Goal: Task Accomplishment & Management: Use online tool/utility

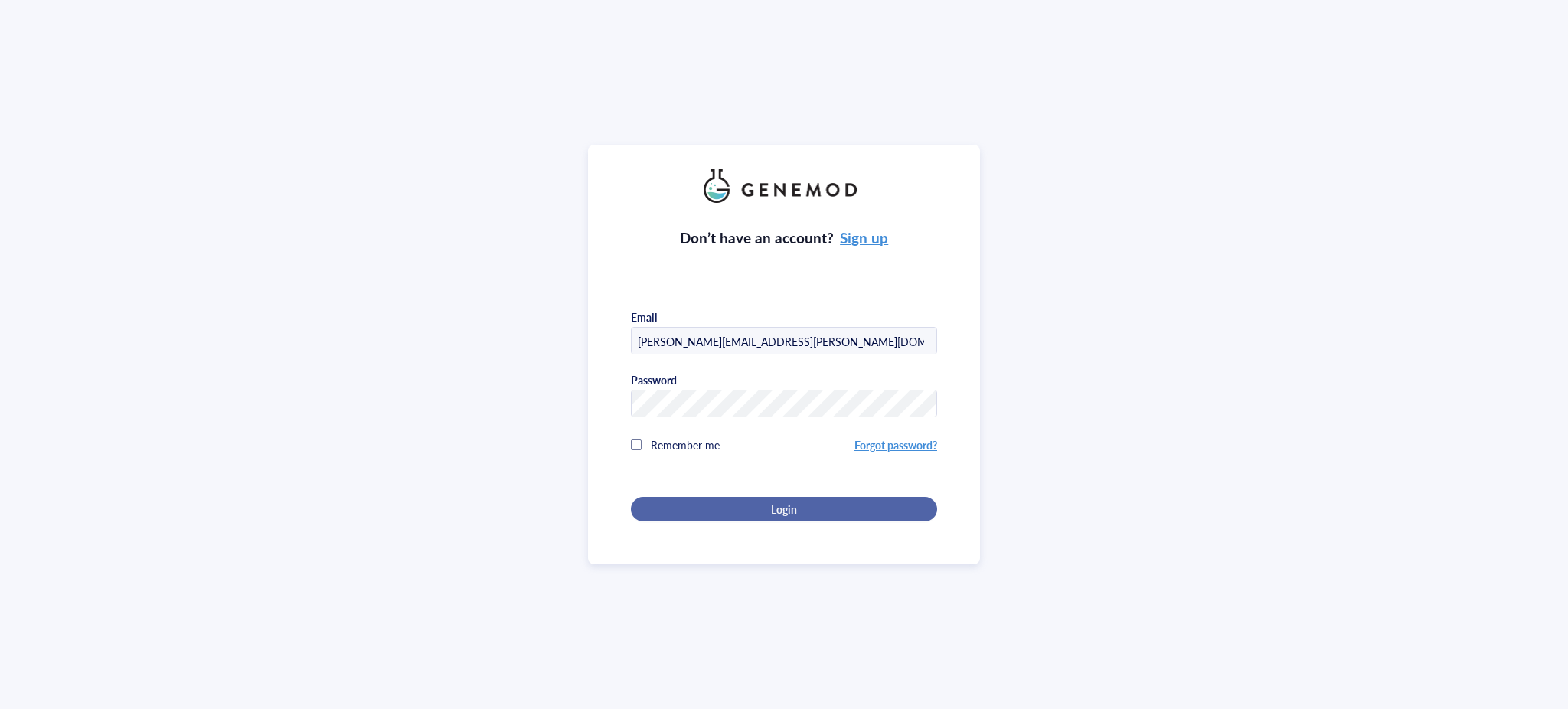
click at [842, 505] on div "Login" at bounding box center [784, 509] width 257 height 14
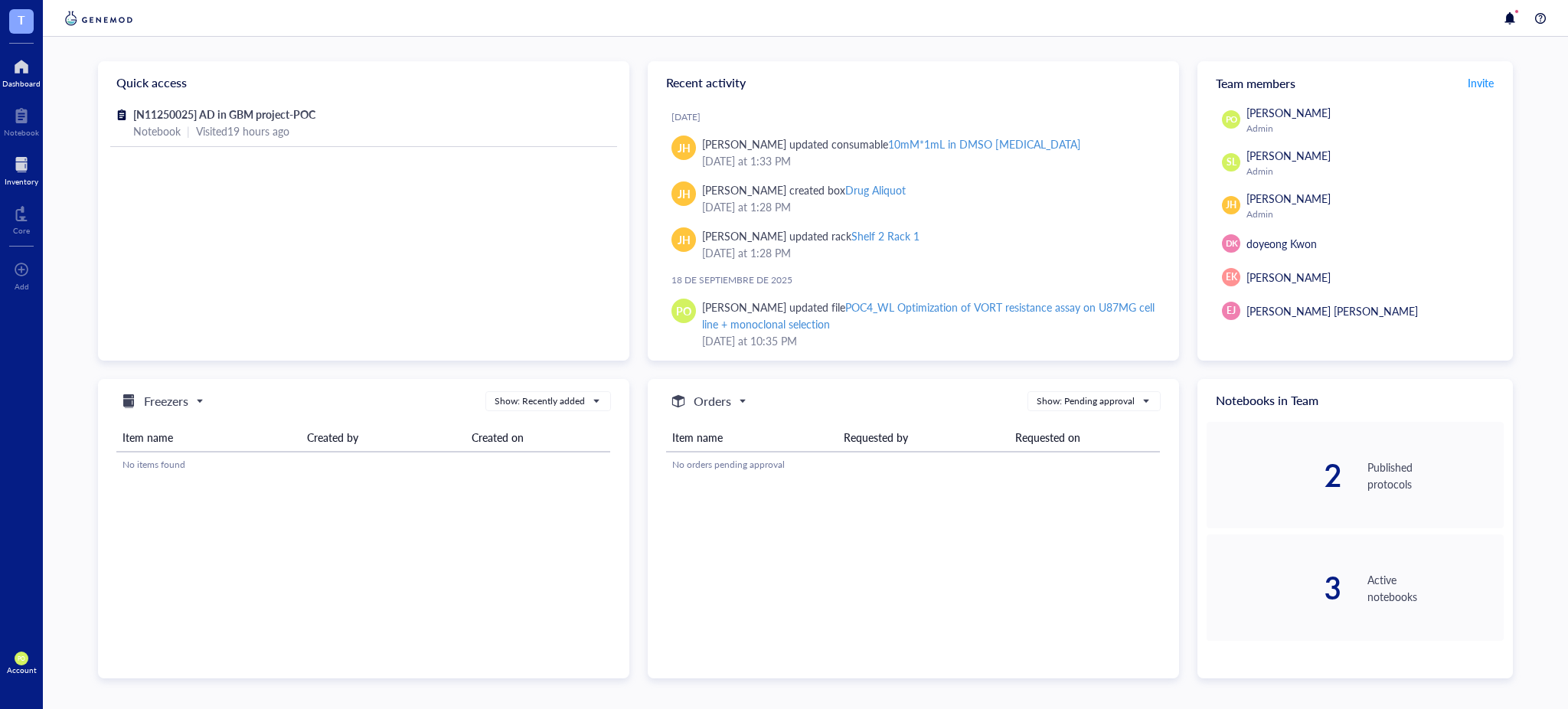
click at [29, 175] on div at bounding box center [21, 165] width 33 height 24
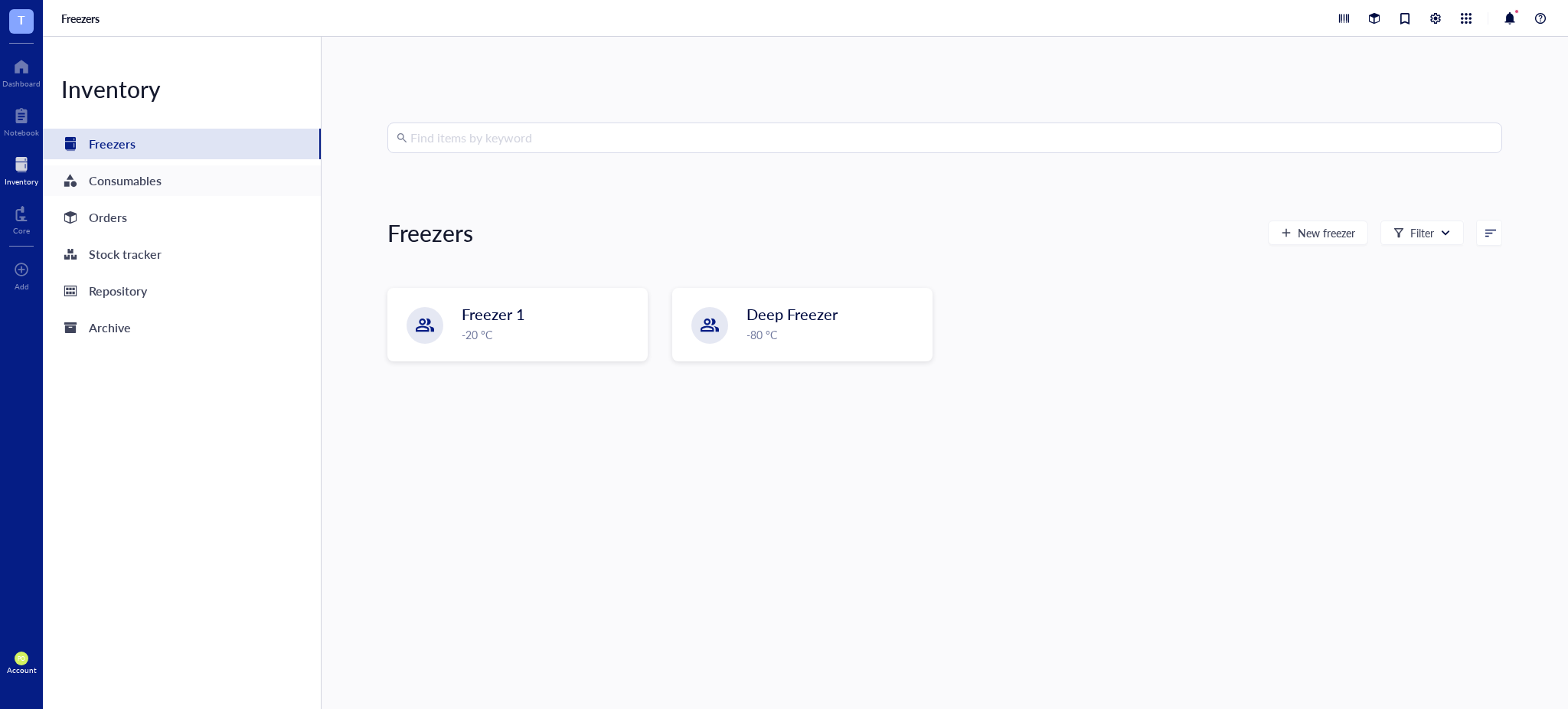
click at [167, 184] on div "Consumables" at bounding box center [182, 181] width 278 height 31
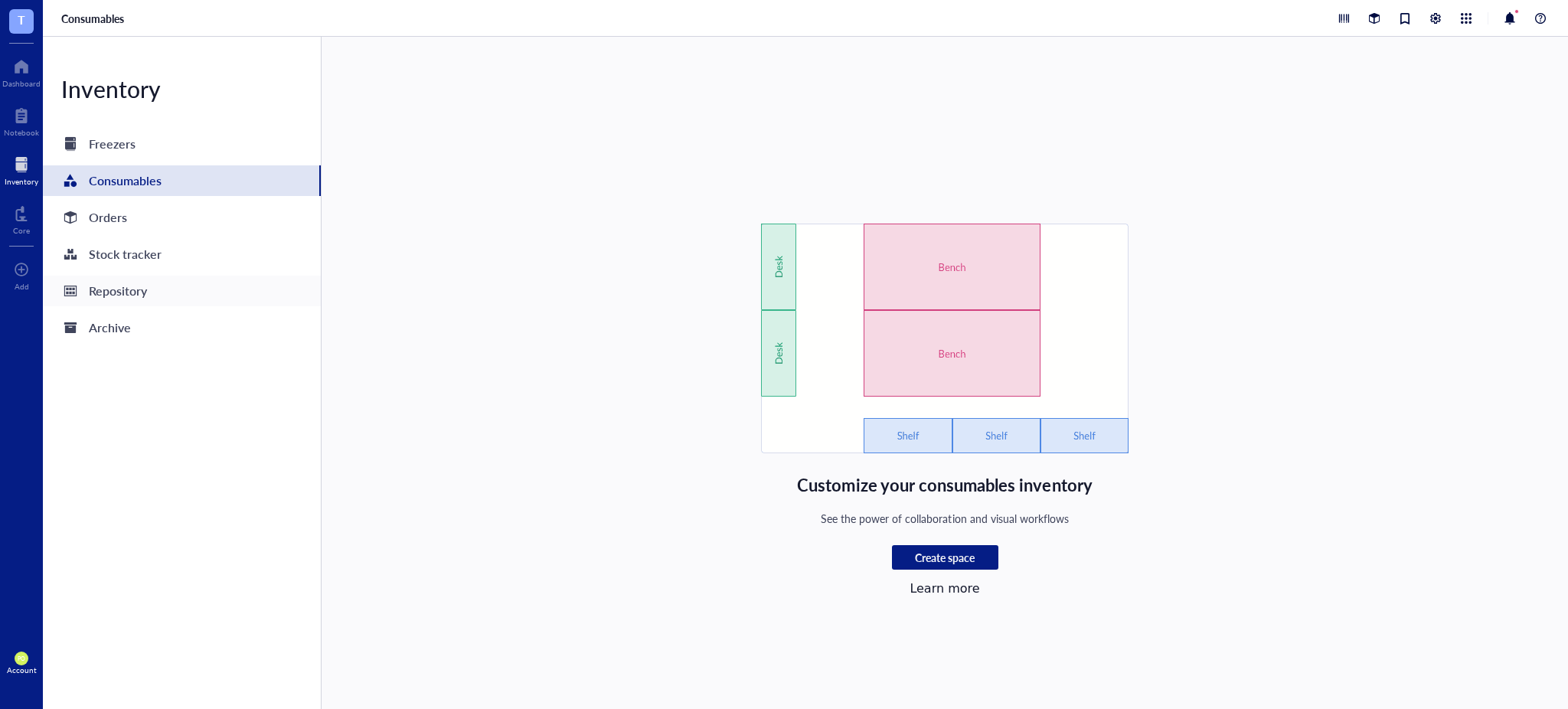
click at [157, 293] on div "Repository" at bounding box center [182, 291] width 278 height 31
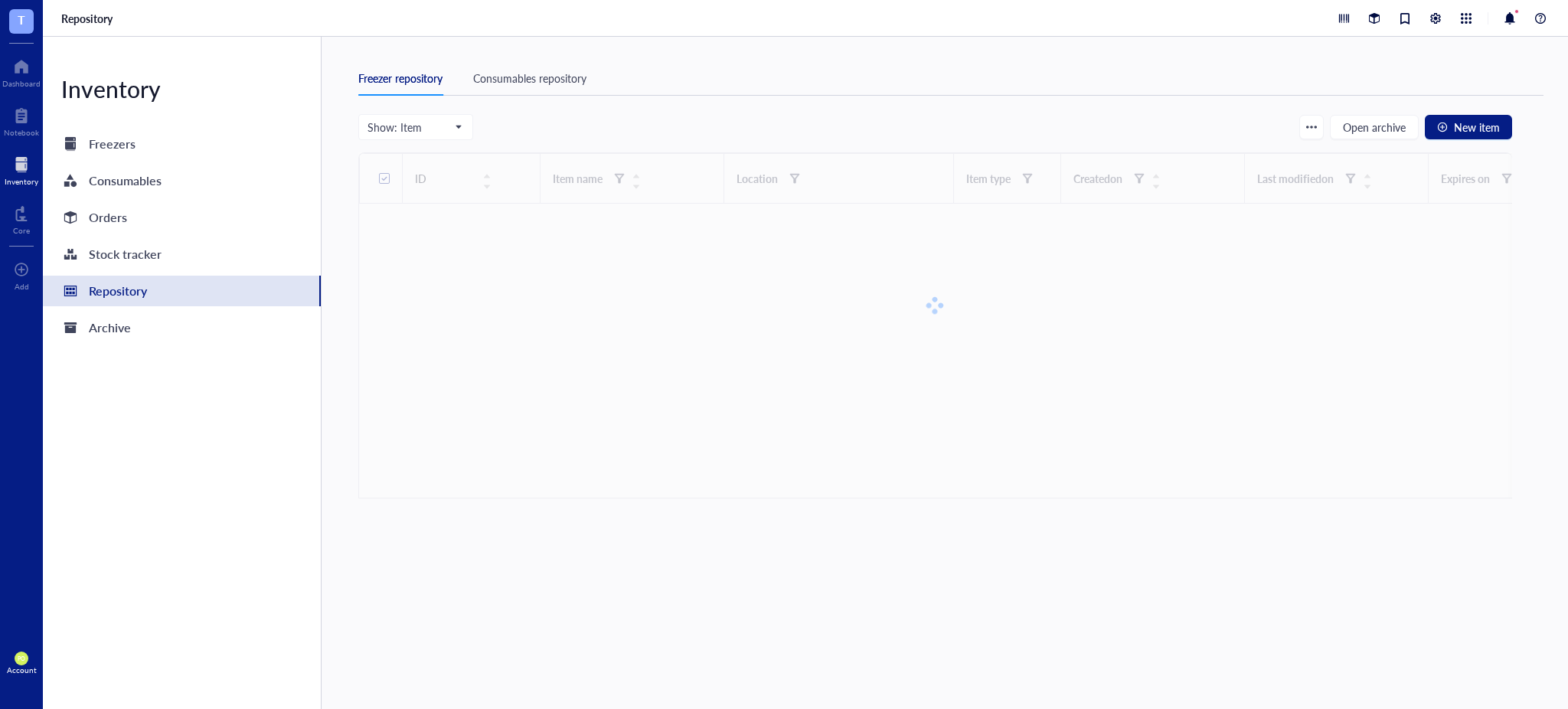
click at [564, 71] on div "Consumables repository" at bounding box center [529, 78] width 113 height 17
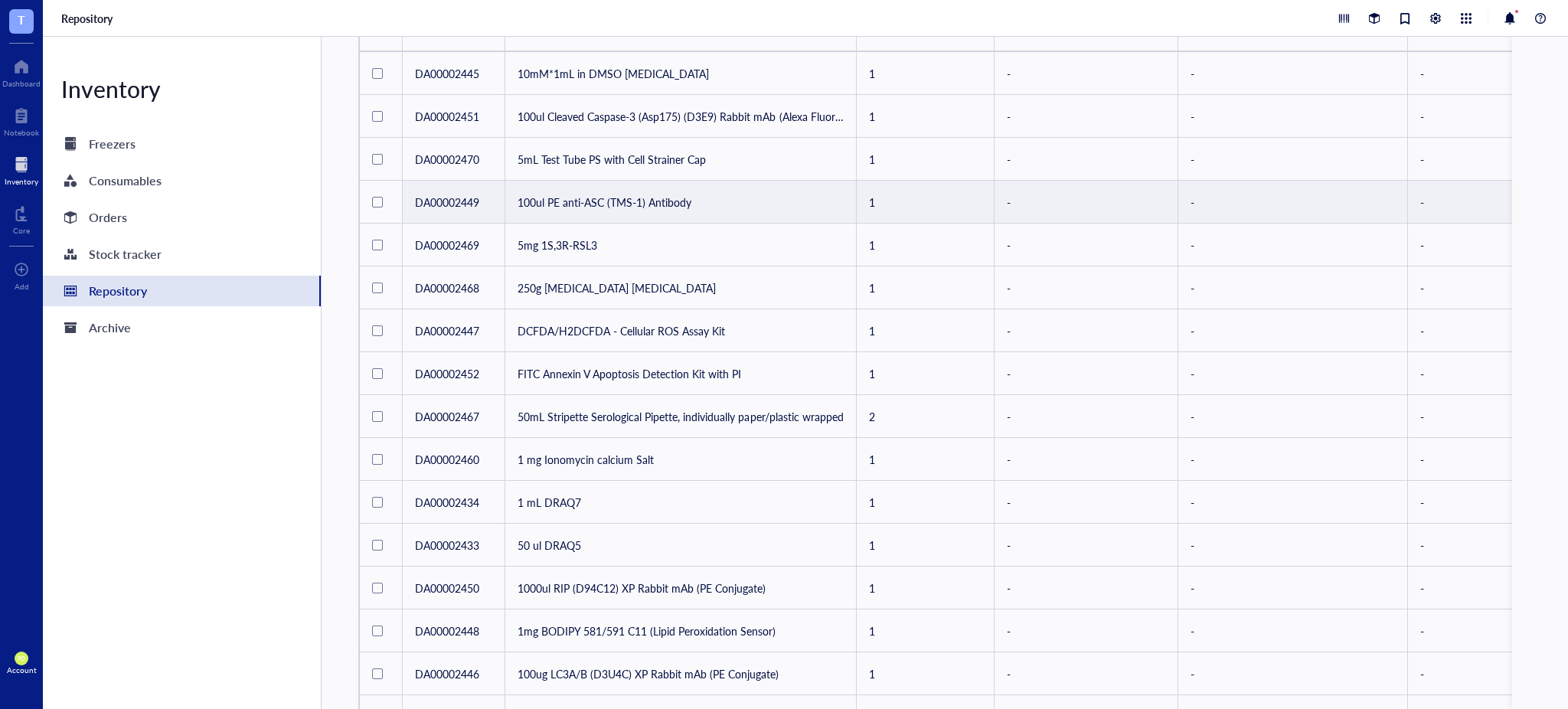
scroll to position [672, 0]
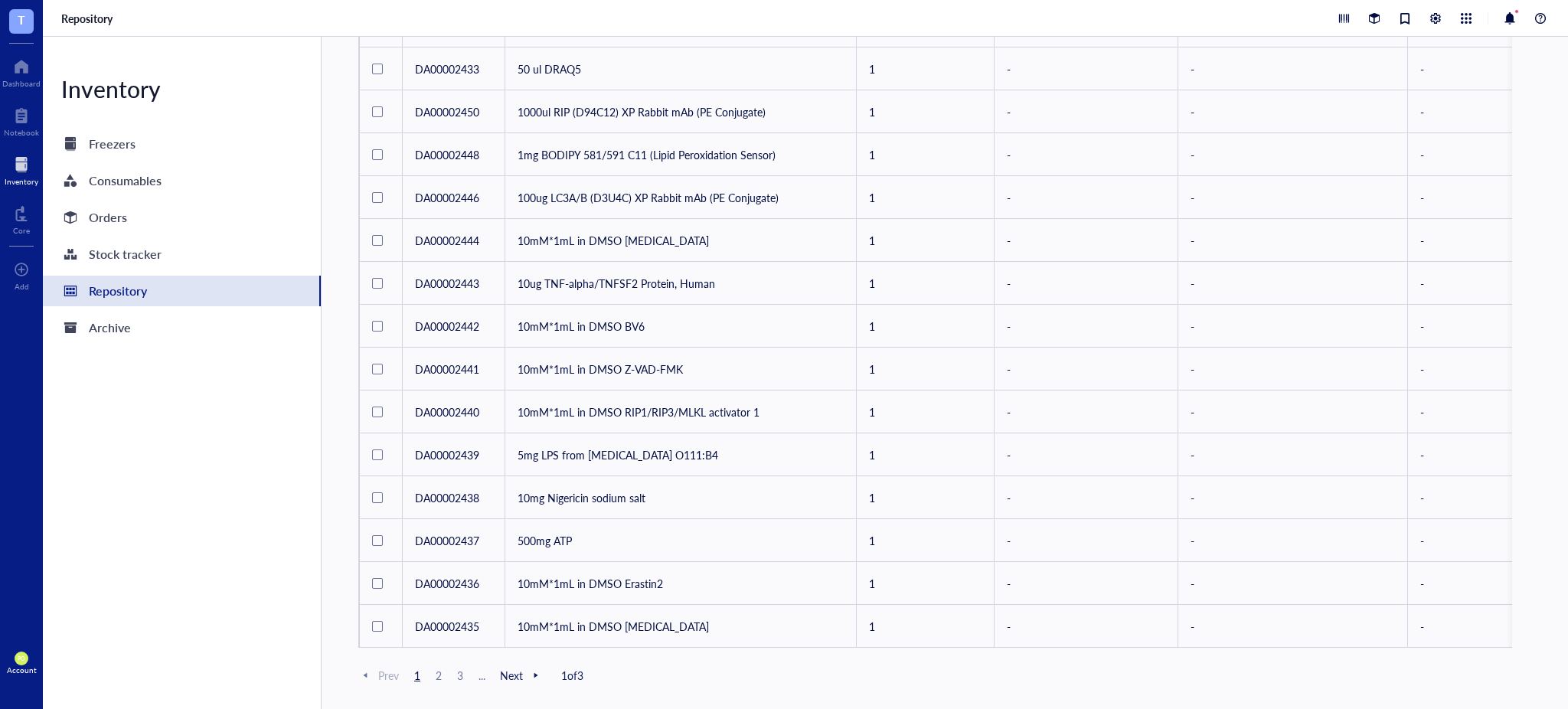
click at [460, 671] on span "3" at bounding box center [460, 676] width 19 height 14
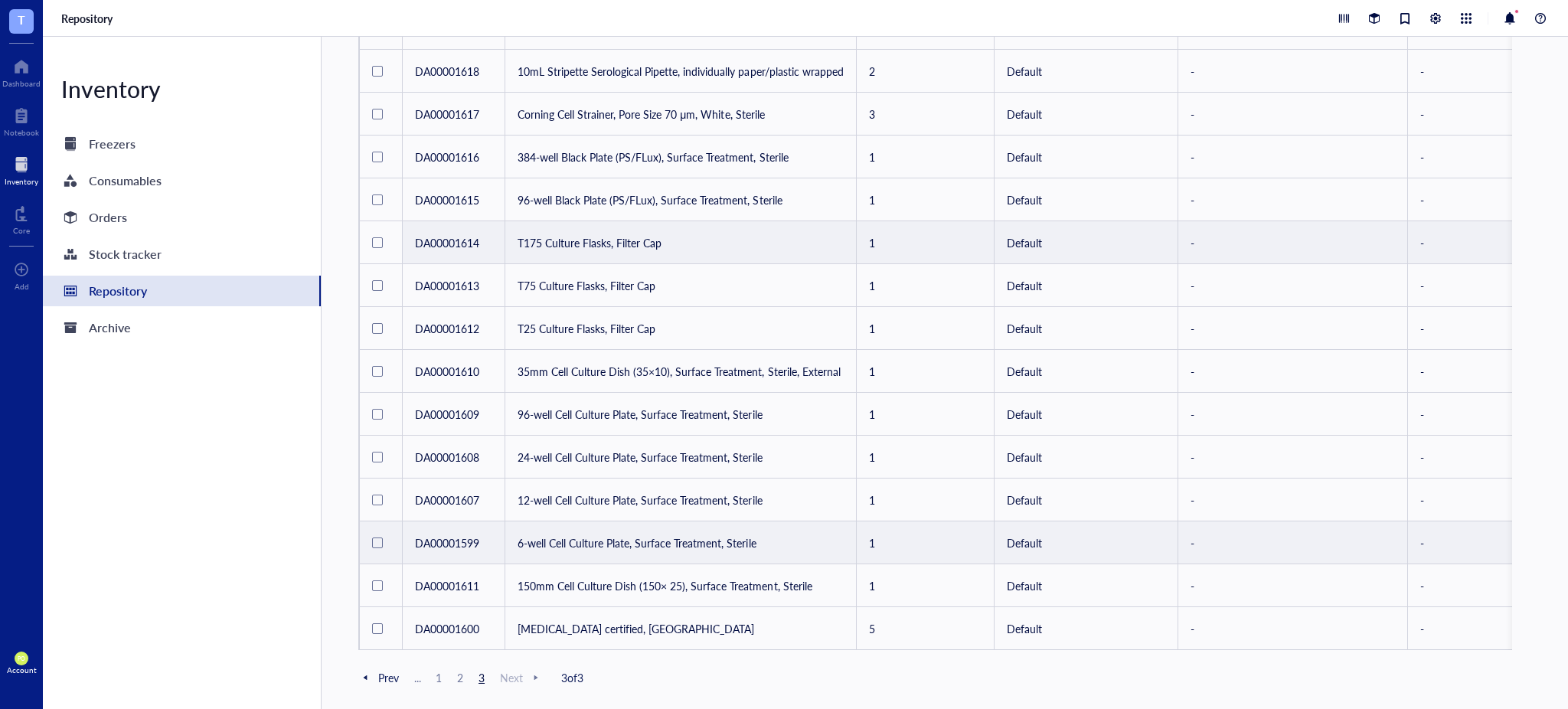
scroll to position [244, 0]
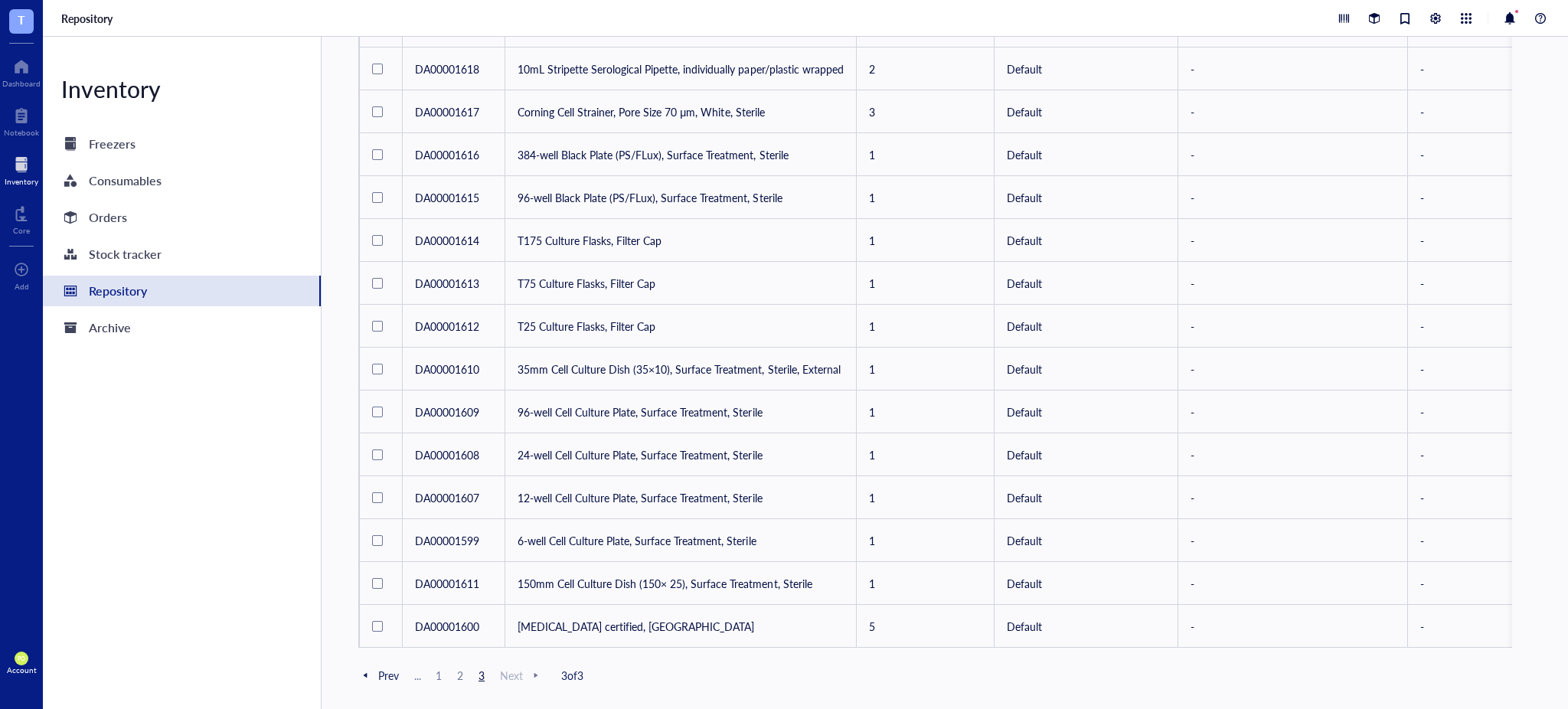
click at [466, 679] on span "2" at bounding box center [460, 676] width 19 height 14
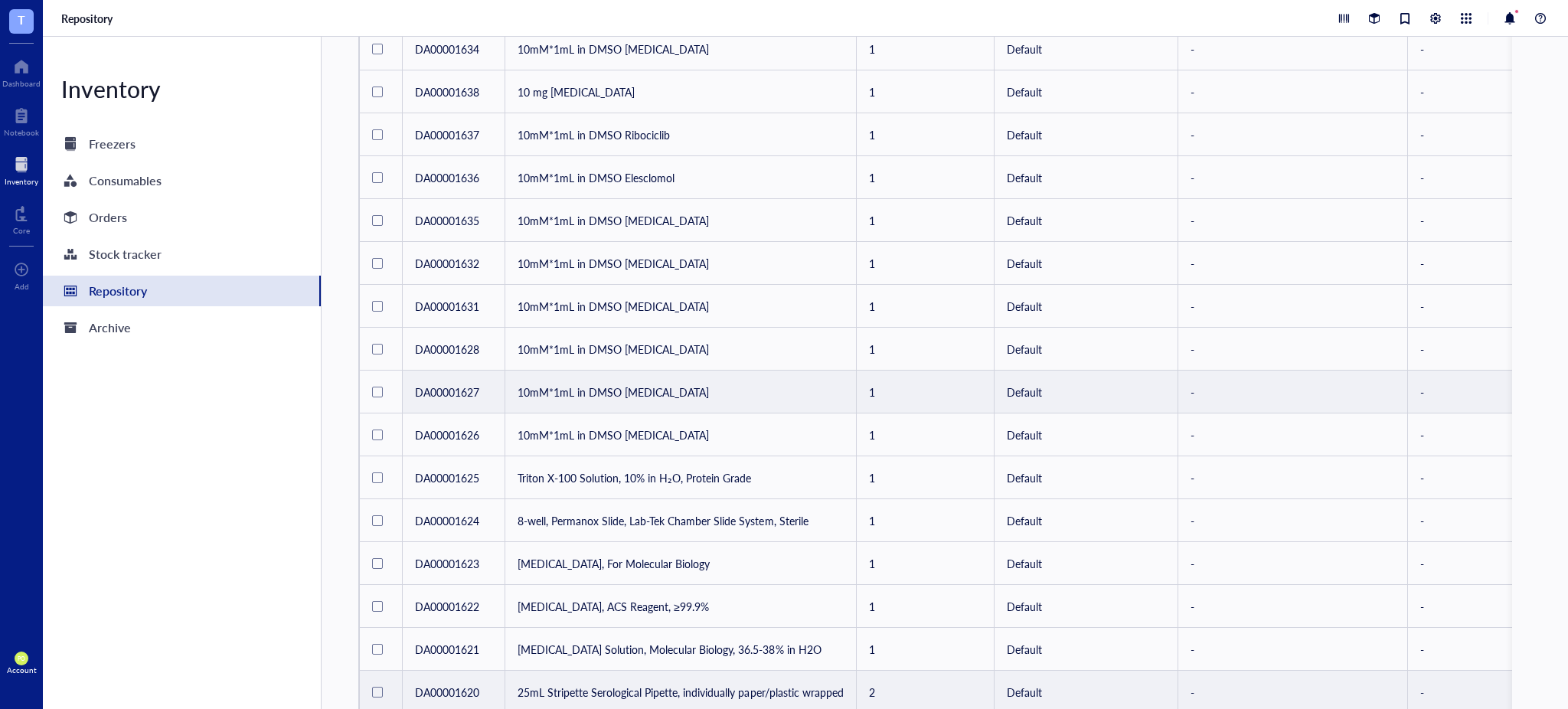
scroll to position [672, 0]
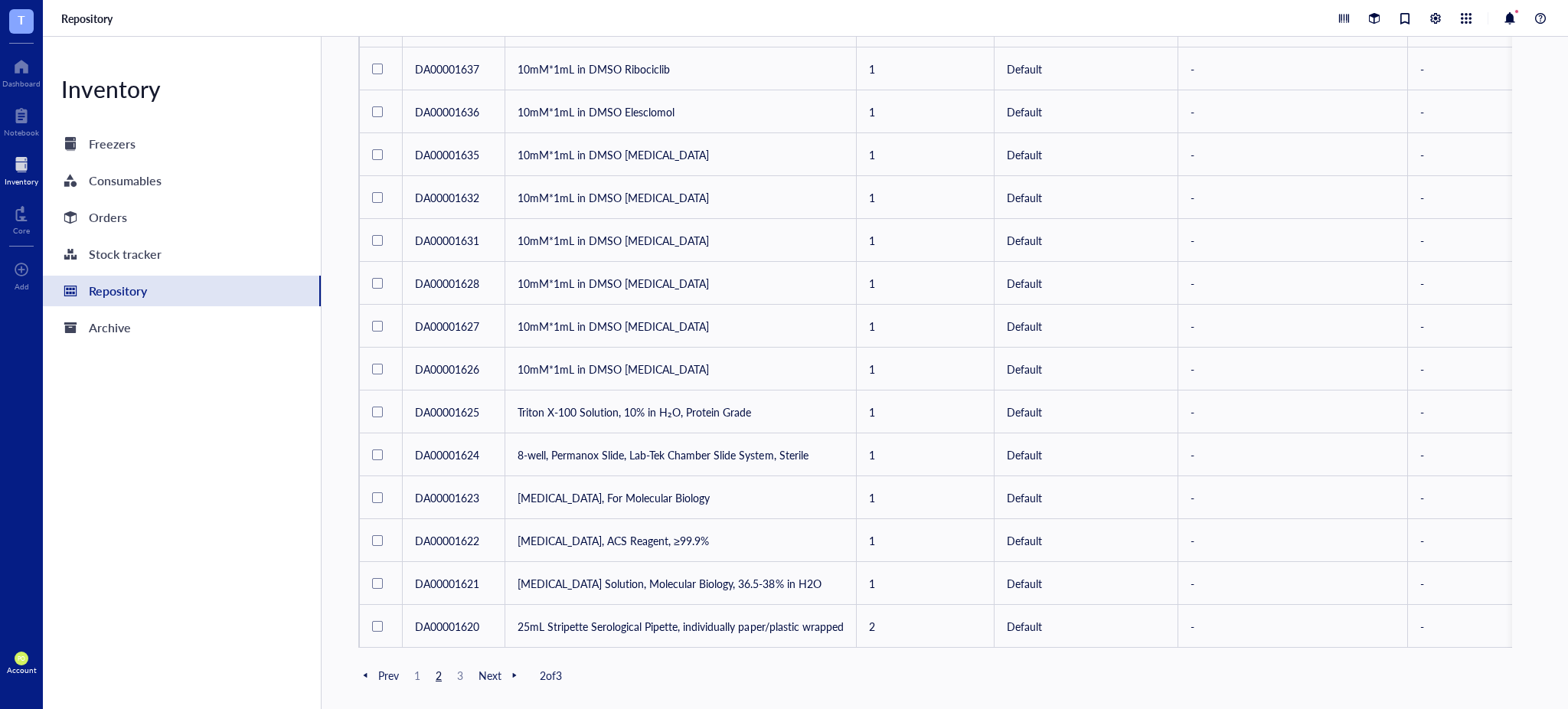
click at [415, 671] on span "1" at bounding box center [417, 676] width 19 height 14
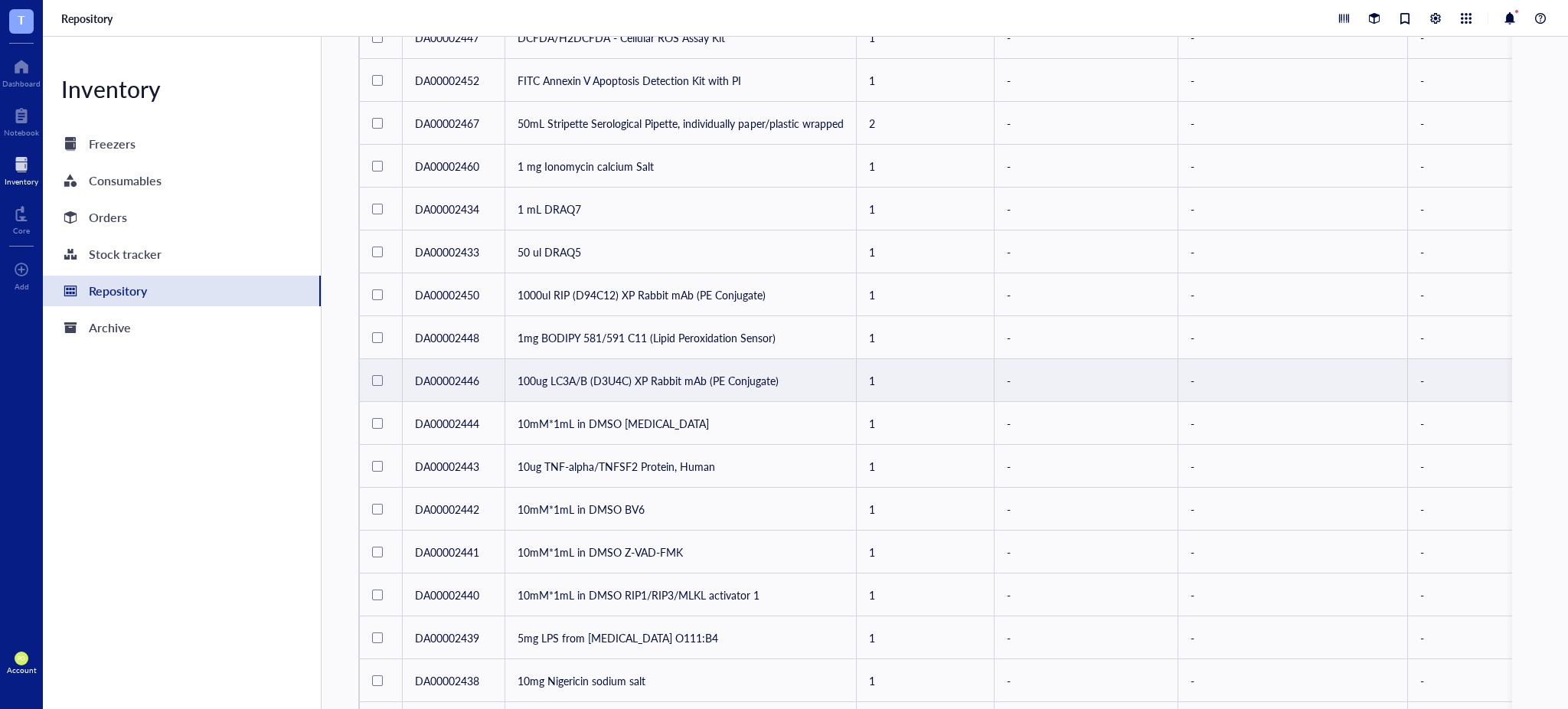
scroll to position [510, 0]
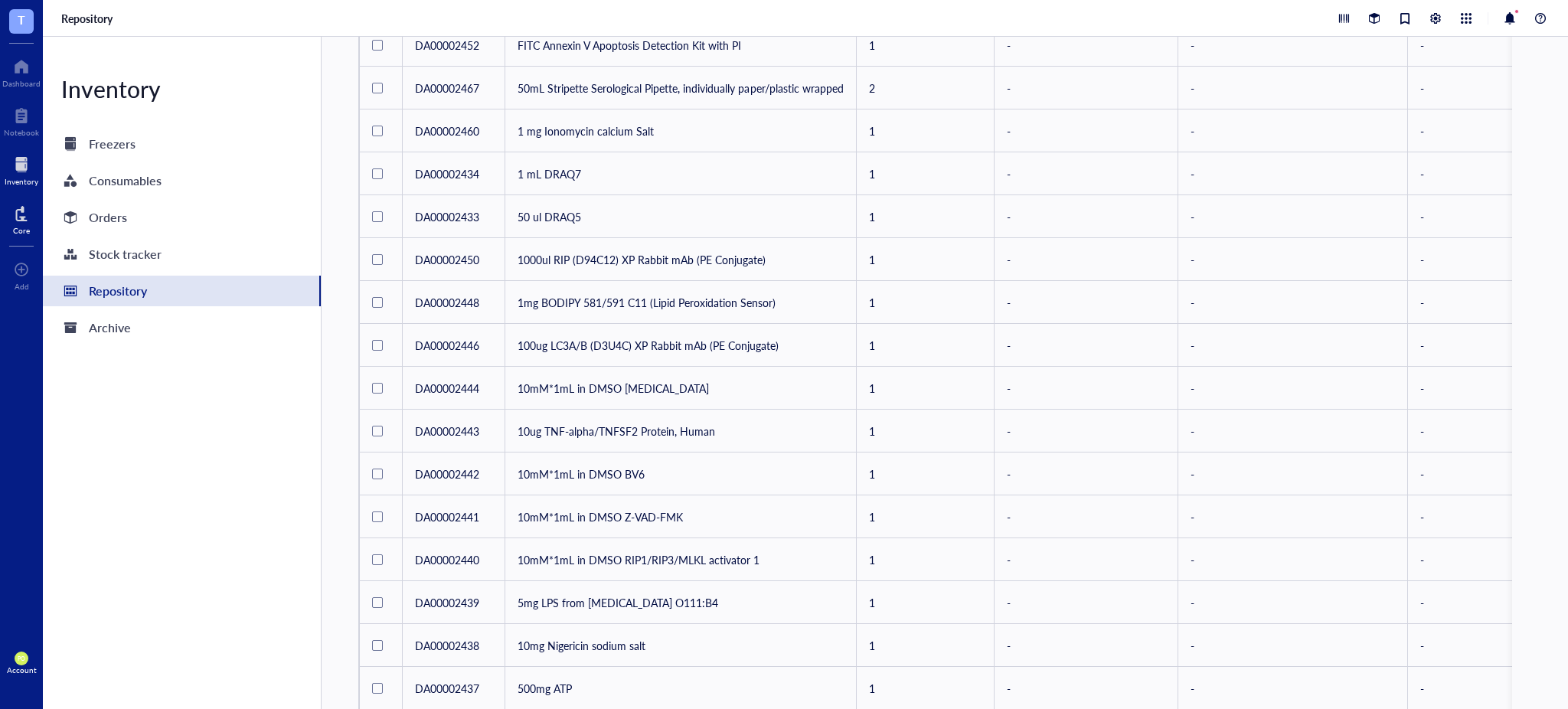
click at [18, 218] on div at bounding box center [21, 214] width 17 height 24
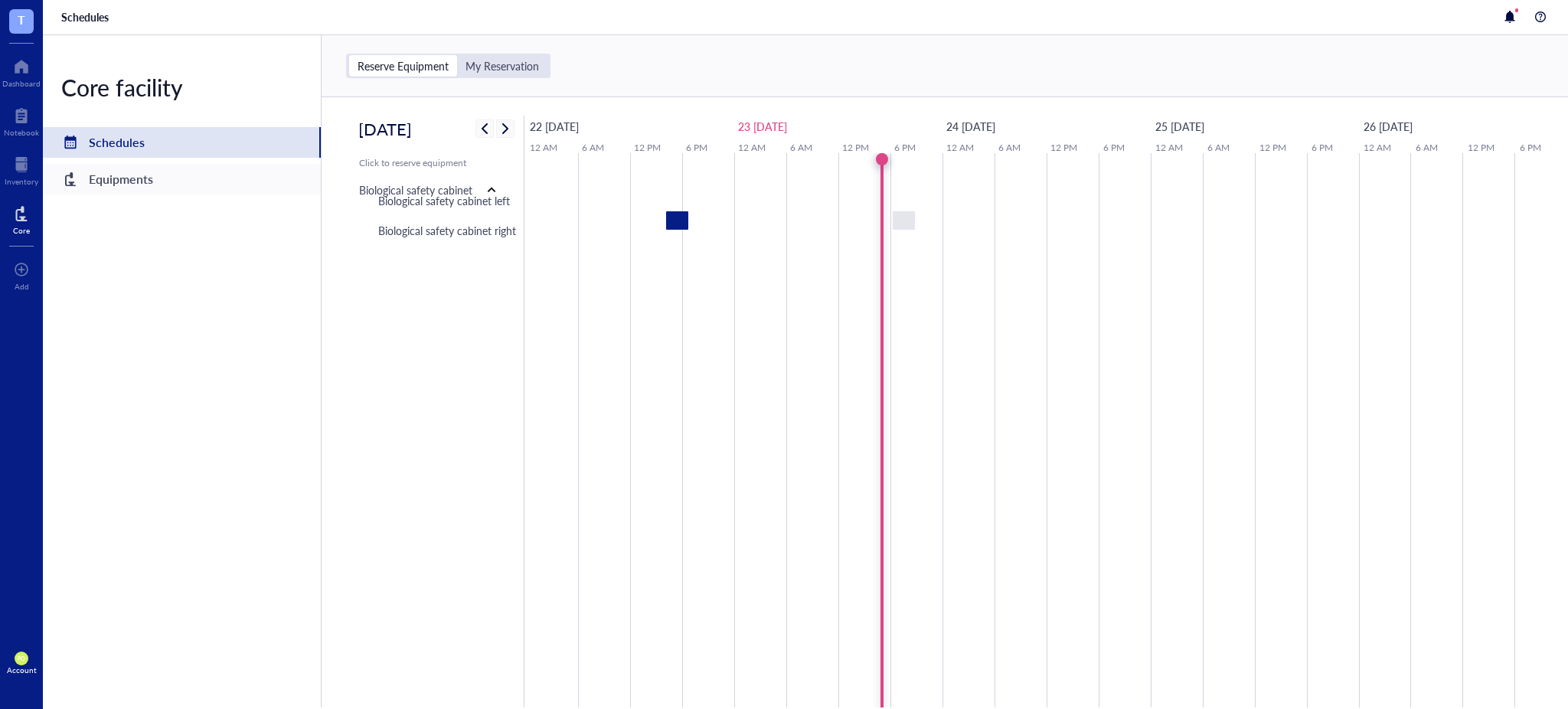
click at [140, 176] on div "Equipments" at bounding box center [121, 179] width 64 height 21
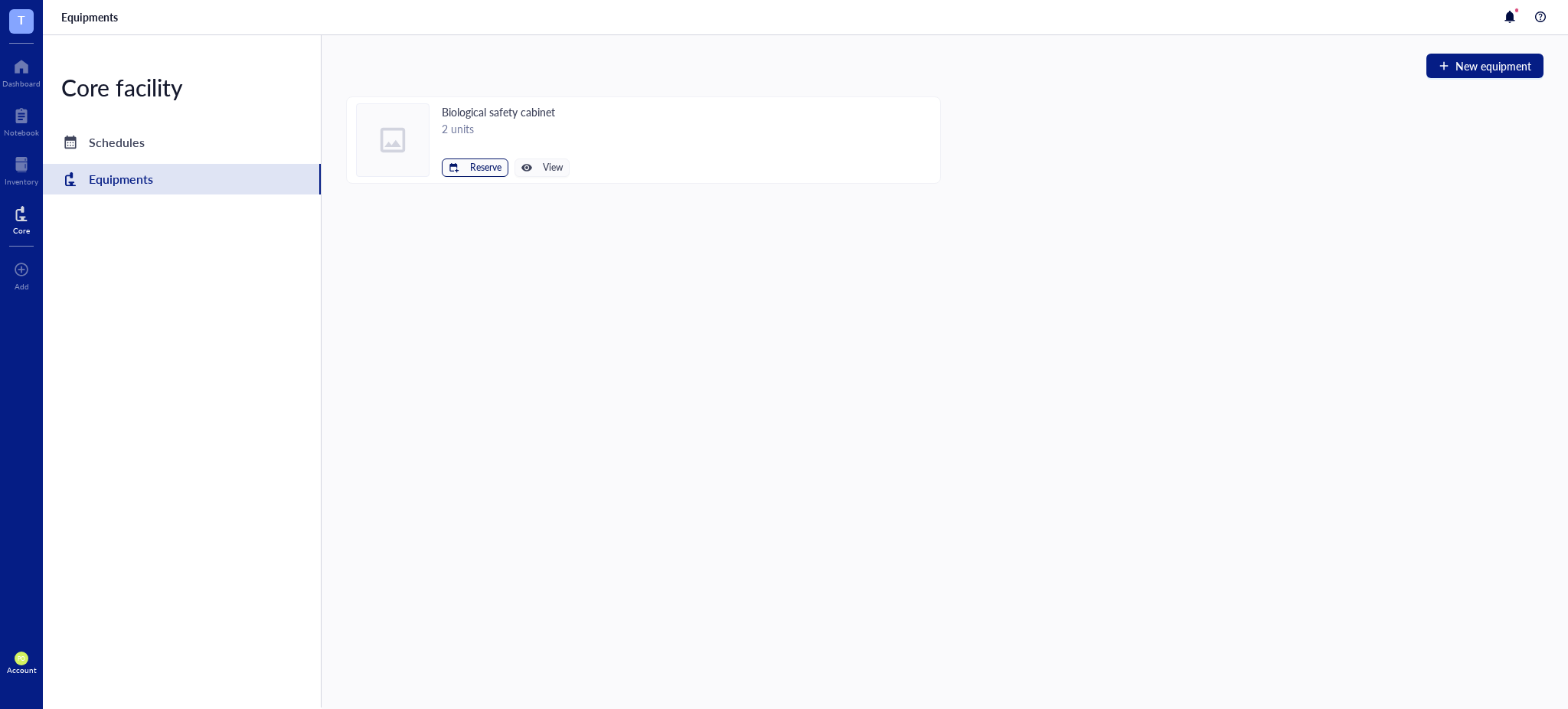
click at [486, 165] on span "Reserve" at bounding box center [485, 167] width 32 height 11
click at [431, 196] on span "Biological safety cabinet left" at bounding box center [428, 193] width 138 height 17
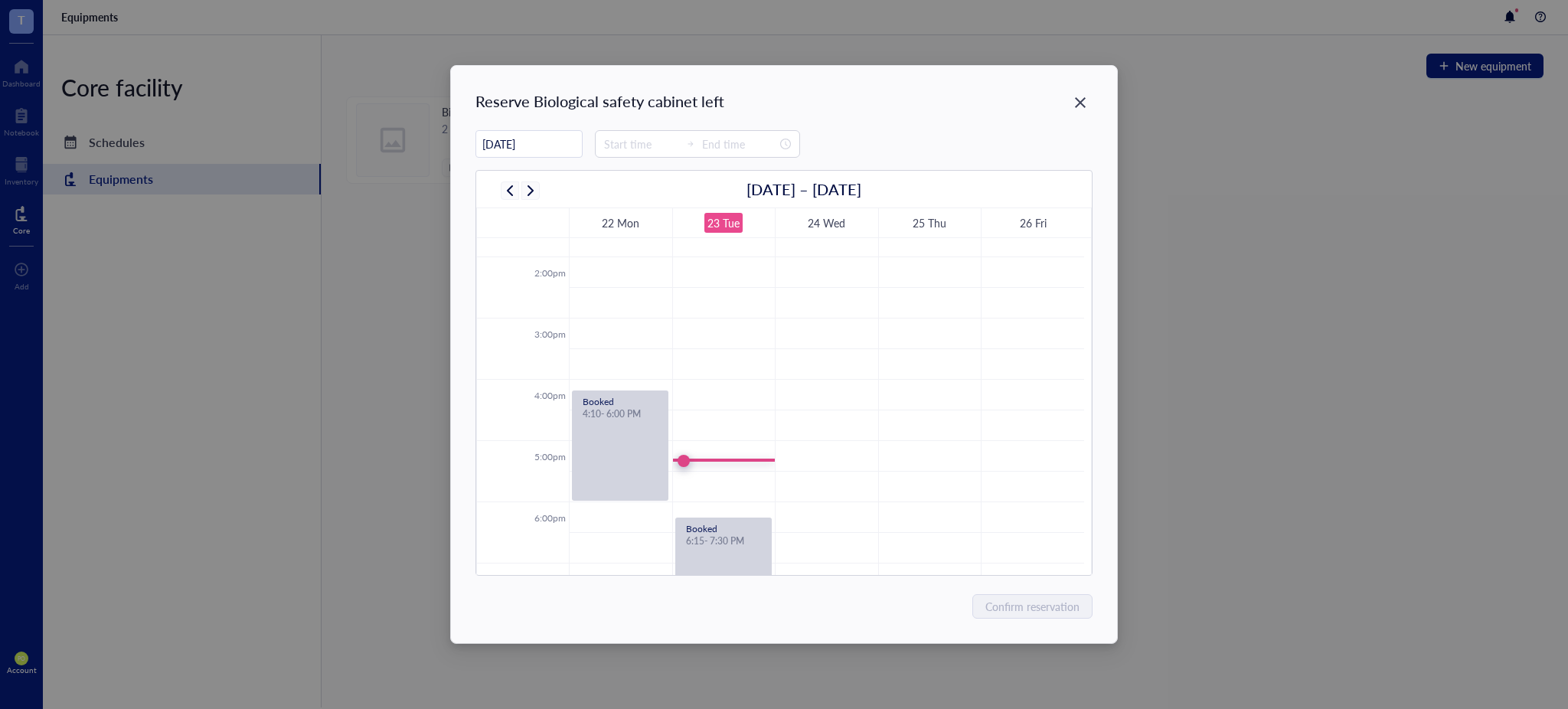
scroll to position [879, 0]
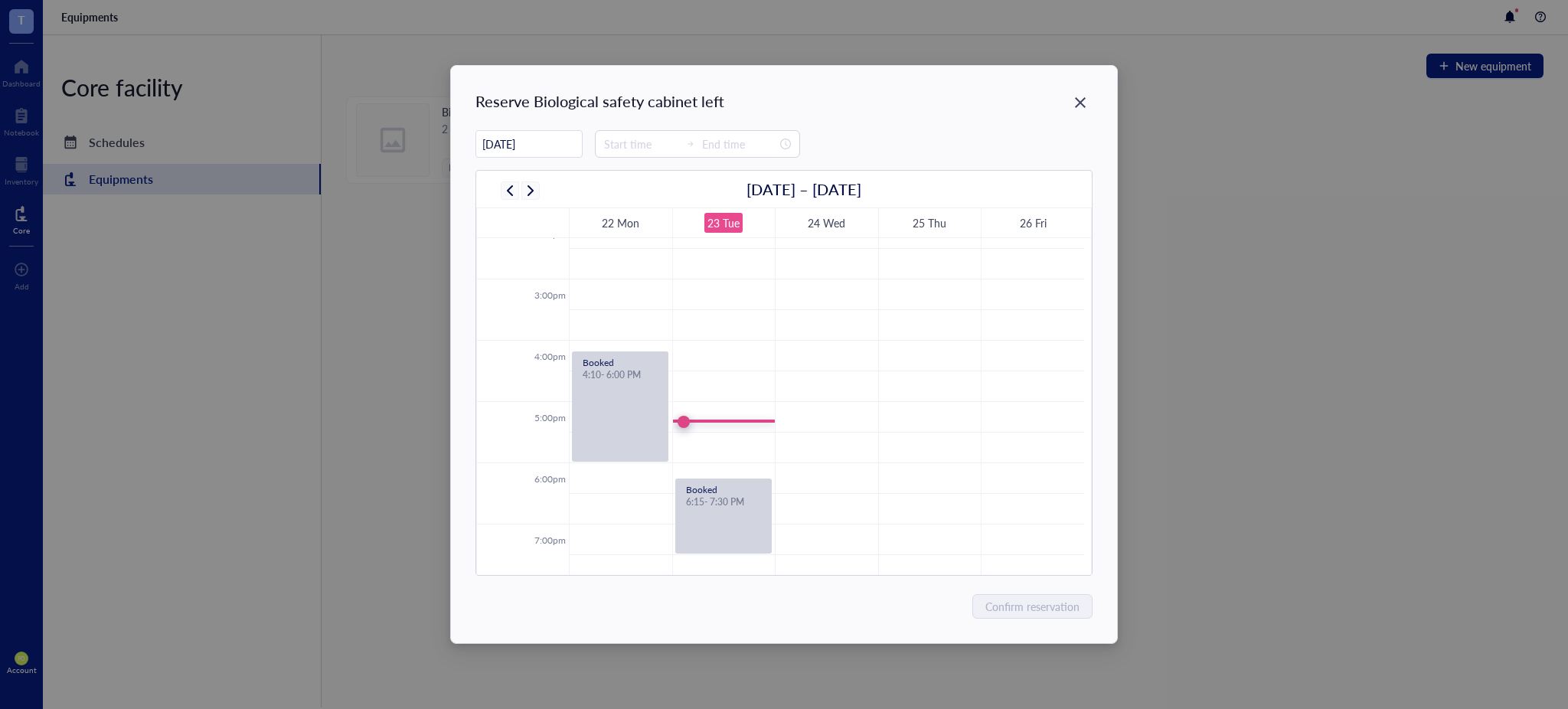
click at [786, 359] on td at bounding box center [826, 355] width 516 height 31
type input "[DATE]"
type input "16:15"
type input "16:45"
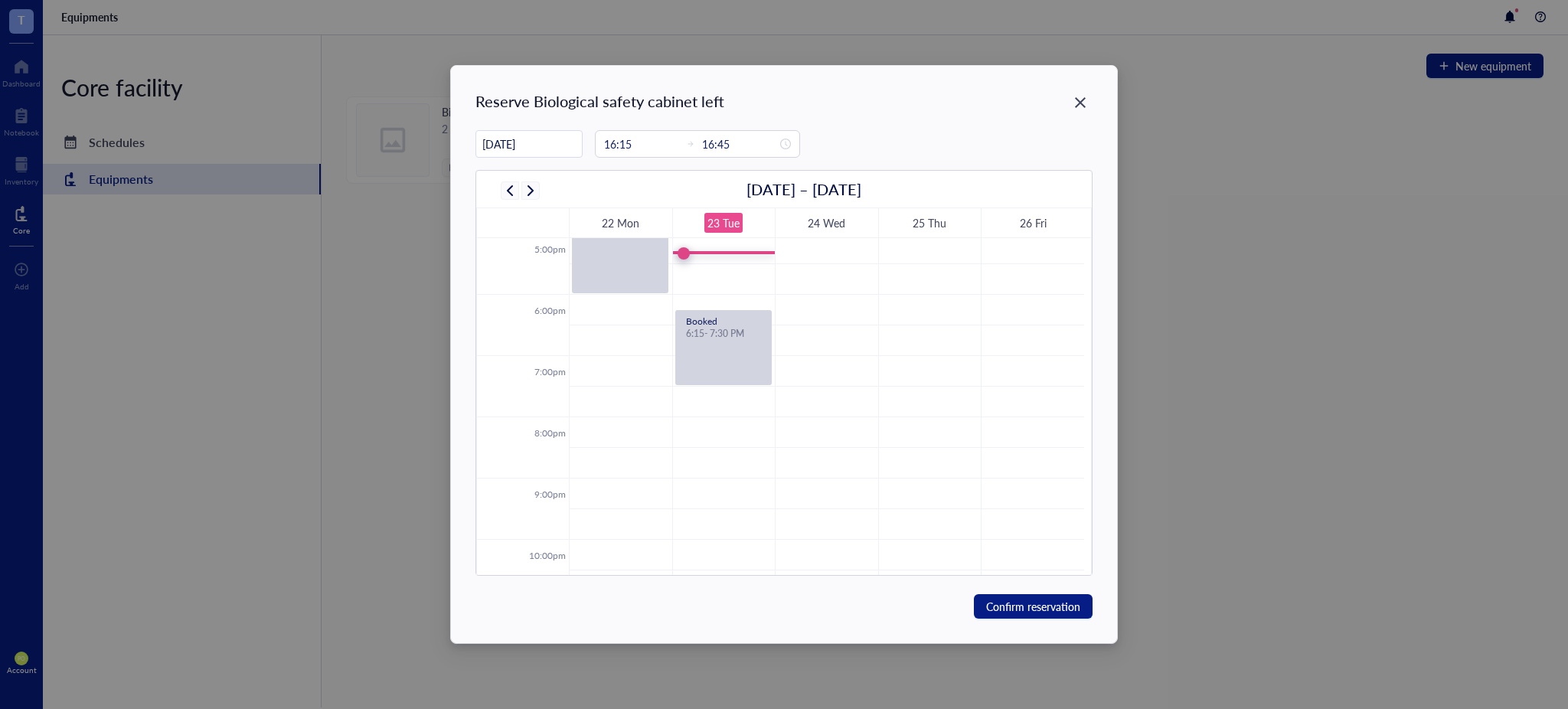
scroll to position [1050, 0]
click at [544, 143] on input "[DATE]" at bounding box center [529, 144] width 106 height 30
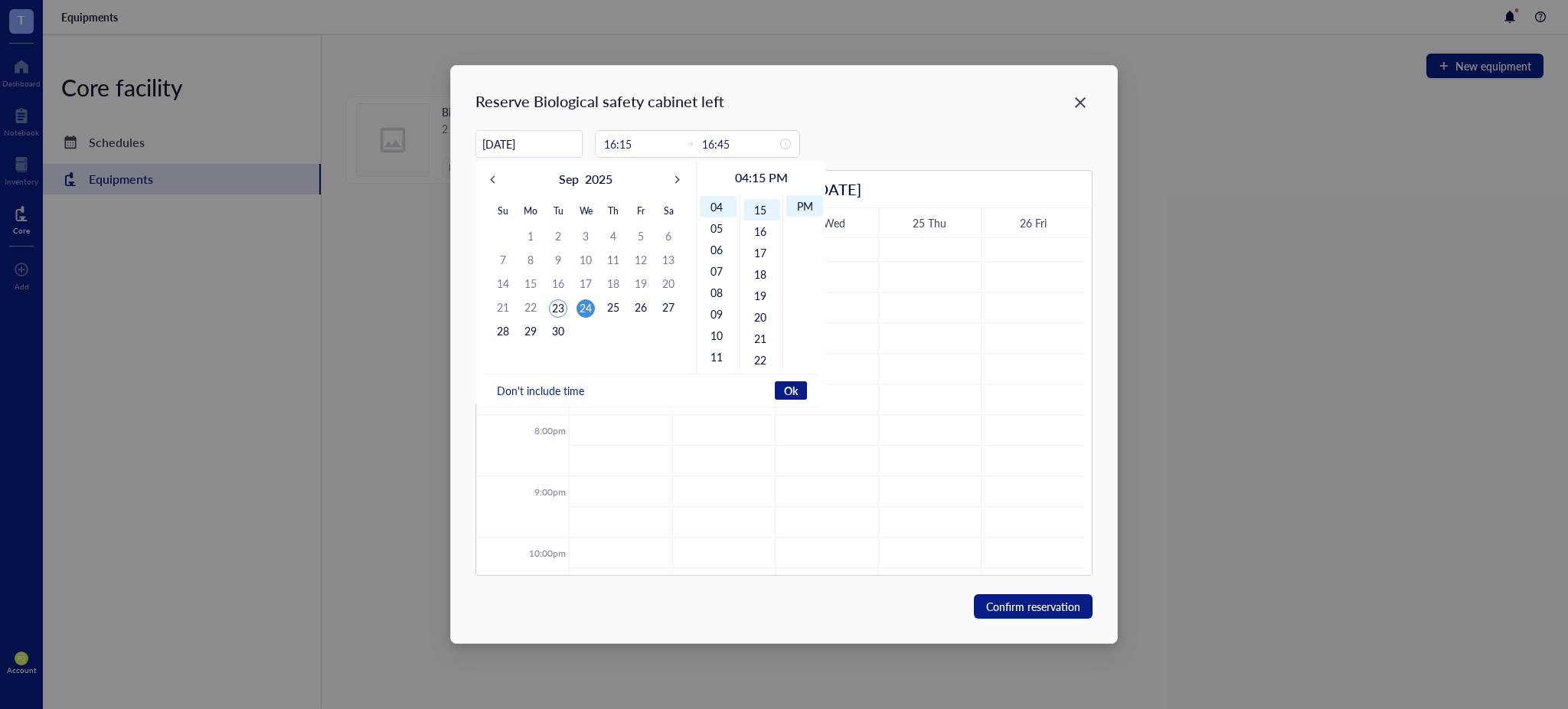
scroll to position [322, 0]
type input "[DATE]"
click at [586, 304] on div "24" at bounding box center [586, 309] width 19 height 19
click at [645, 140] on input "16:15" at bounding box center [642, 143] width 75 height 17
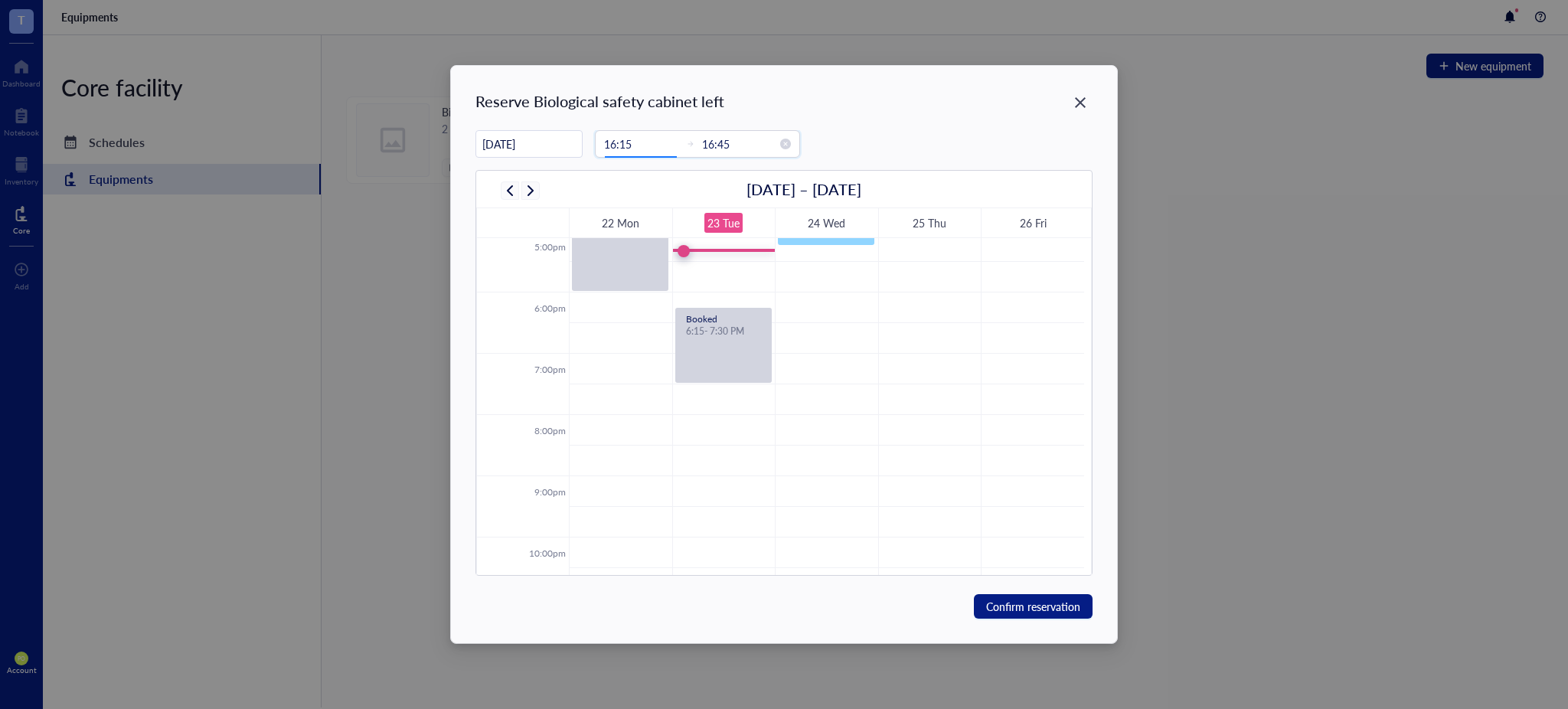
type input "00:00"
type input "16:10"
click at [661, 354] on span "OK" at bounding box center [654, 361] width 15 height 29
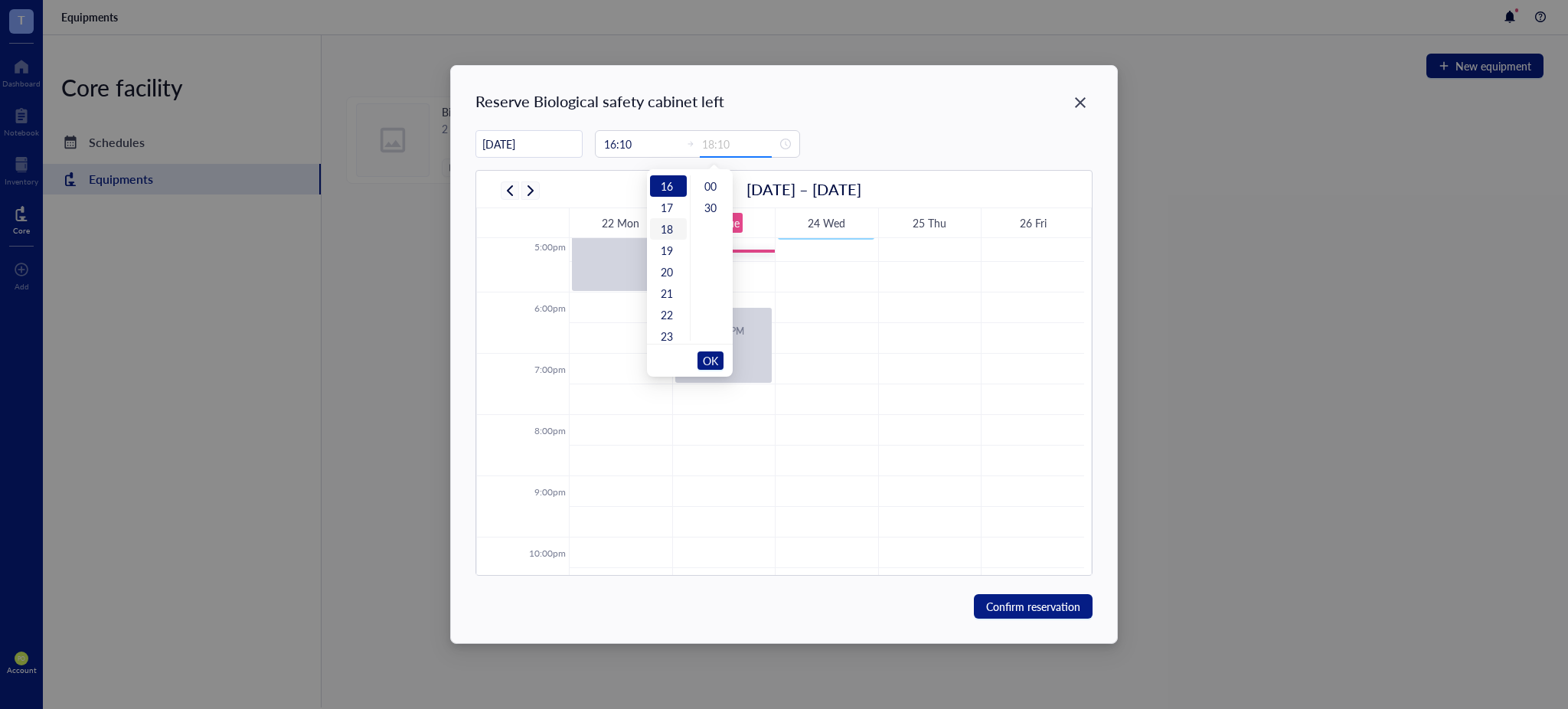
click at [670, 231] on div "18" at bounding box center [668, 229] width 37 height 21
click at [709, 185] on div "00" at bounding box center [712, 186] width 37 height 21
type input "18:00"
drag, startPoint x: 715, startPoint y: 365, endPoint x: 723, endPoint y: 364, distance: 8.1
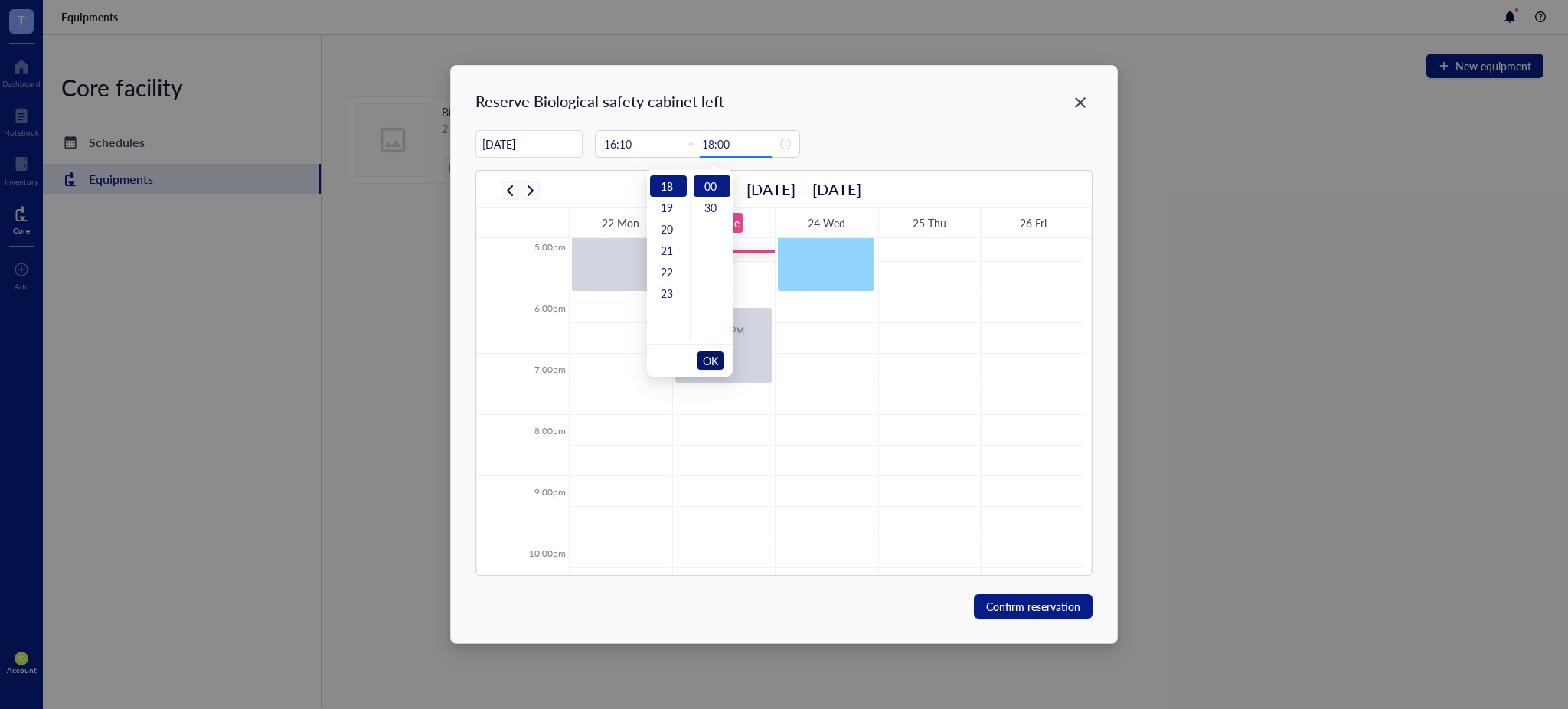
click at [715, 364] on span "OK" at bounding box center [710, 361] width 15 height 29
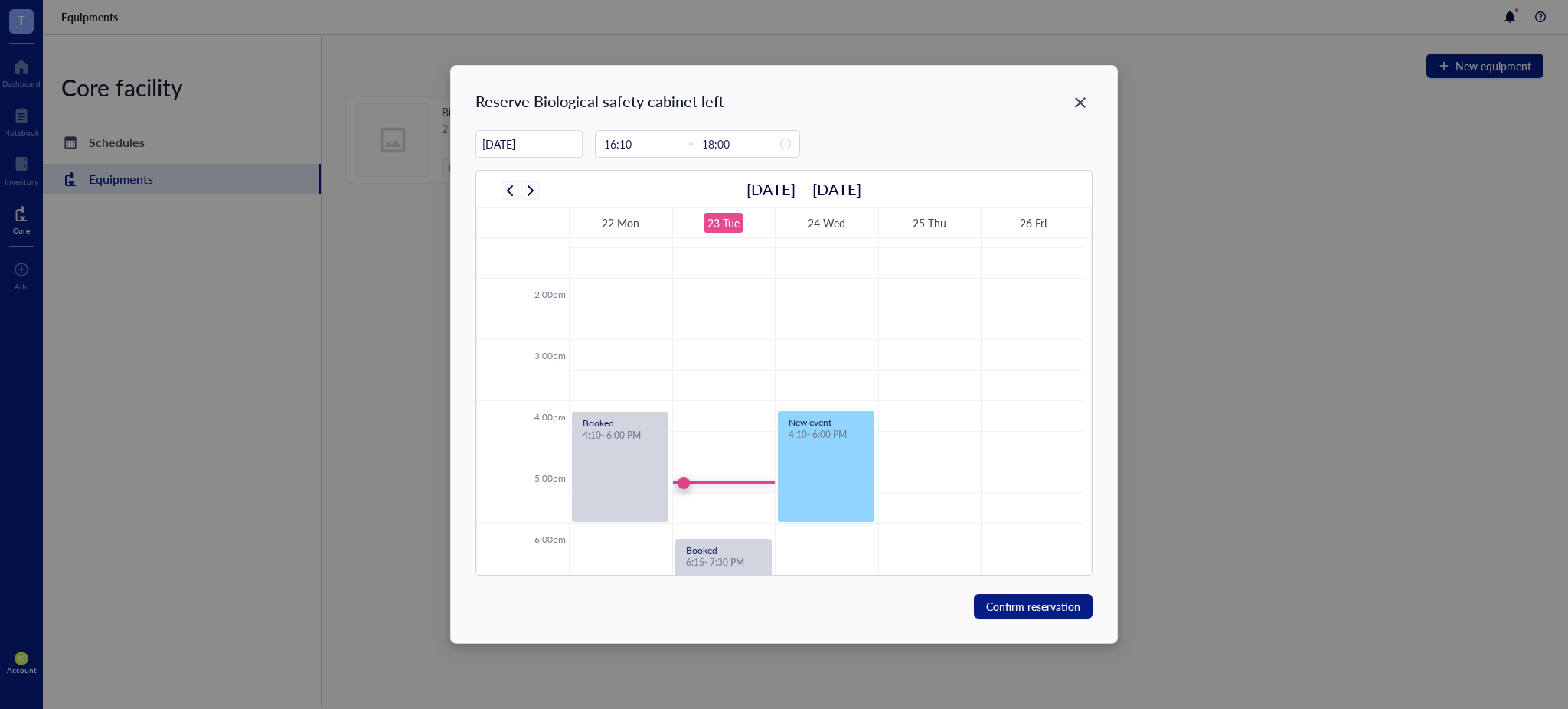
scroll to position [879, 0]
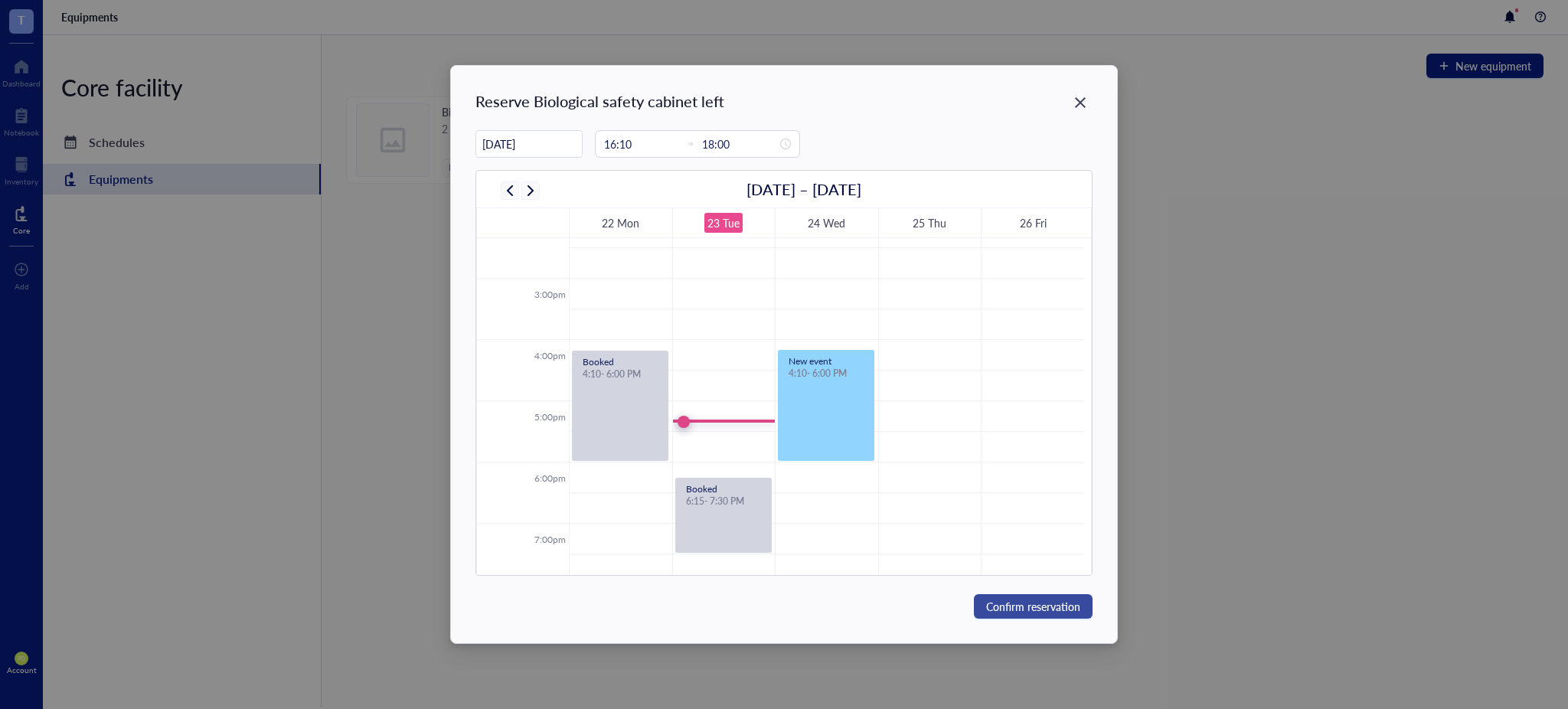
click at [1050, 606] on span "Confirm reservation" at bounding box center [1034, 606] width 94 height 17
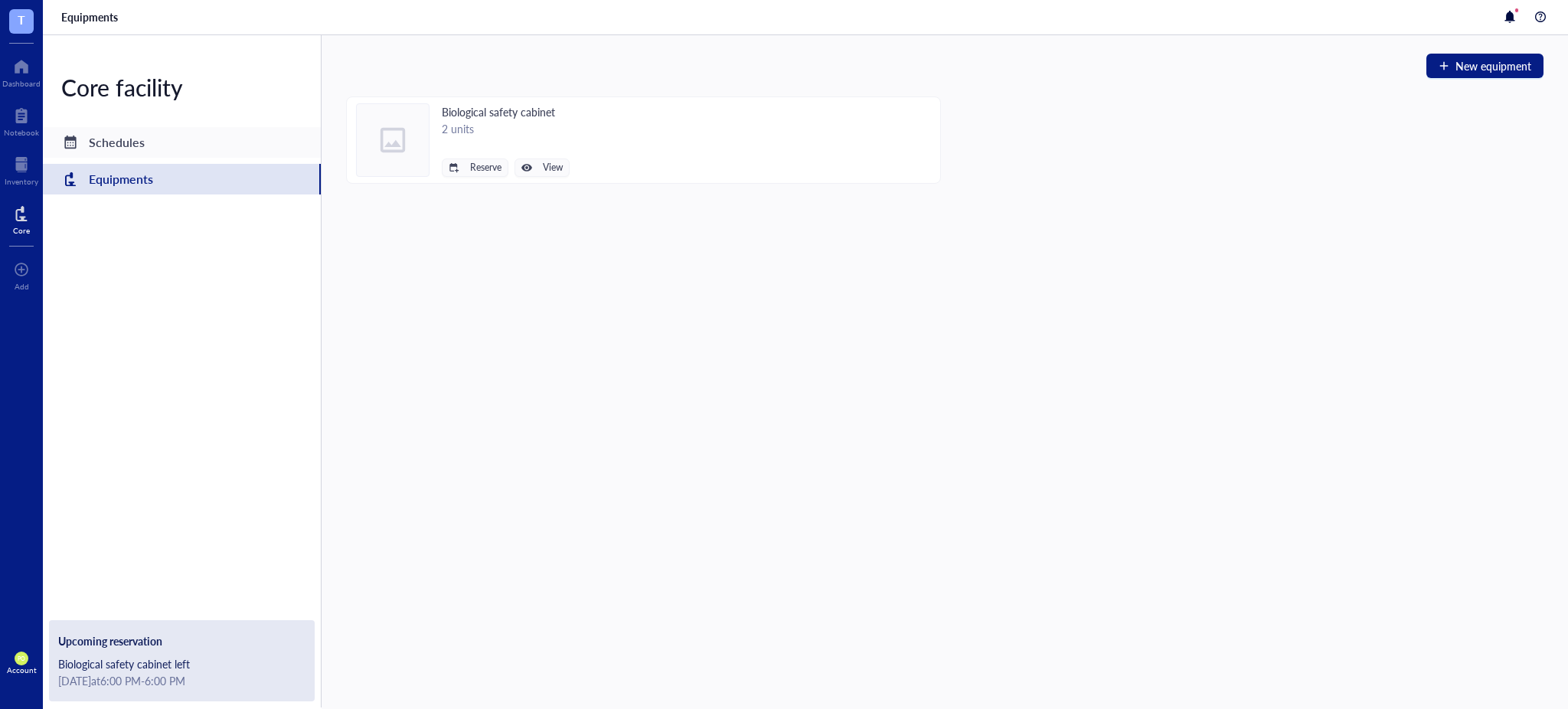
click at [106, 147] on div "Schedules" at bounding box center [116, 143] width 56 height 21
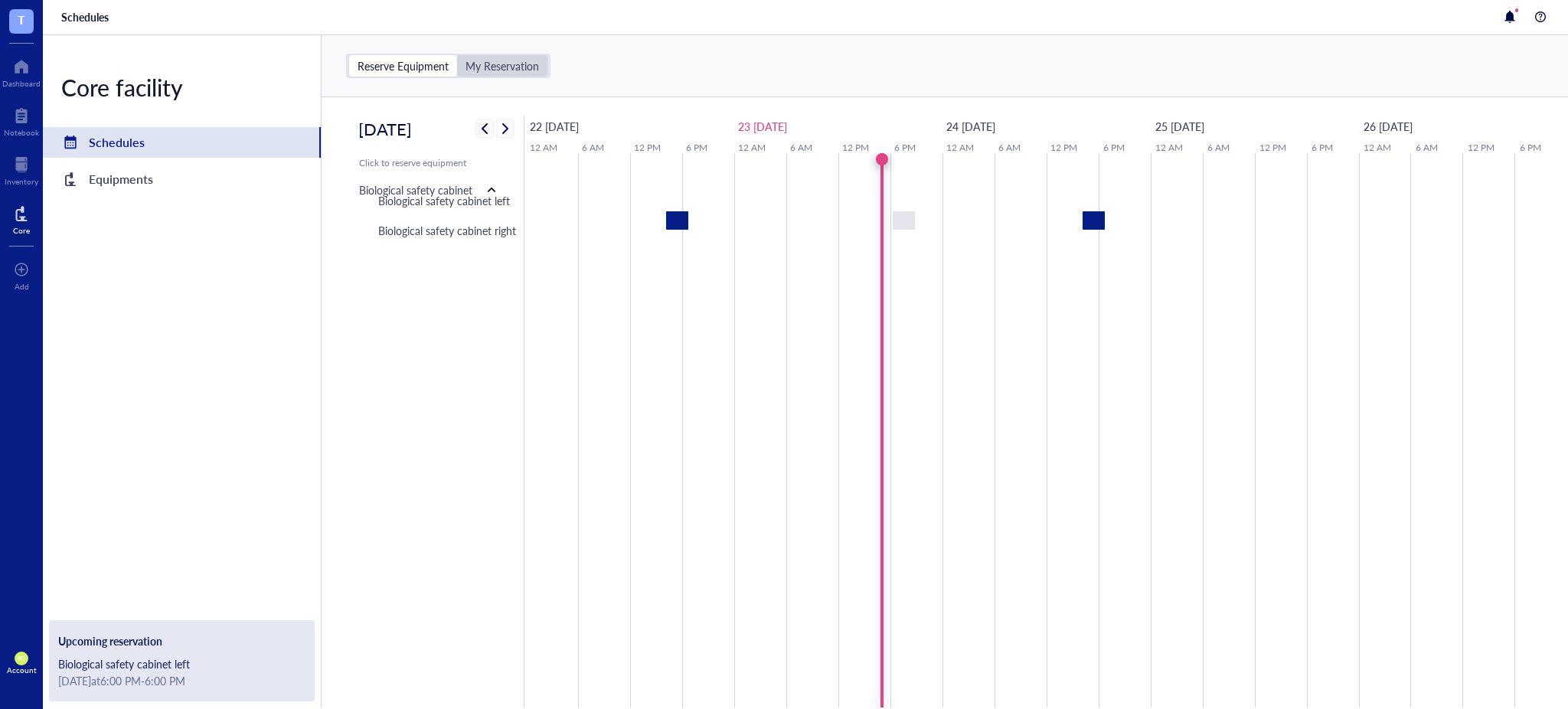
click at [483, 69] on div "My Reservation" at bounding box center [503, 65] width 73 height 14
click at [457, 55] on input "My Reservation" at bounding box center [457, 55] width 0 height 0
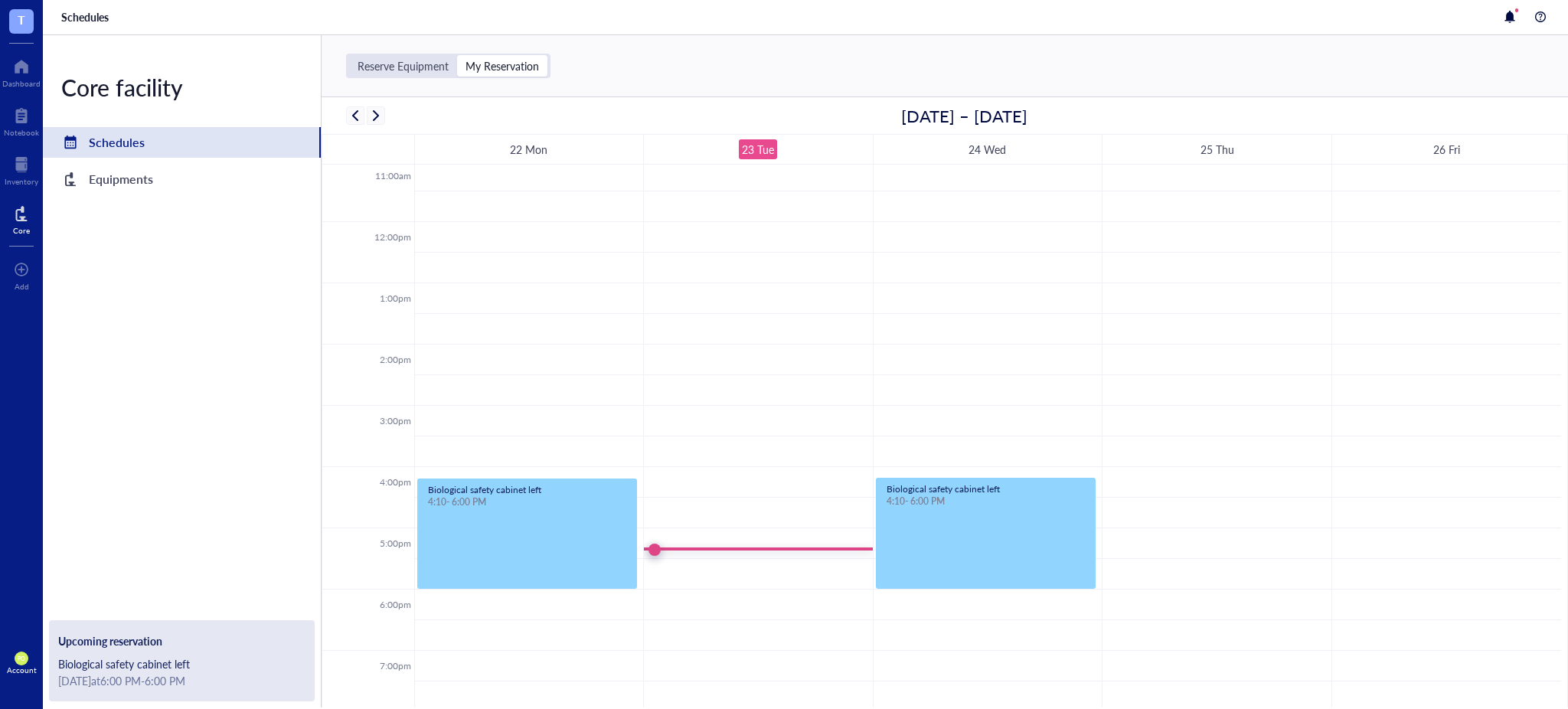
scroll to position [539, 0]
